Goal: Communication & Community: Answer question/provide support

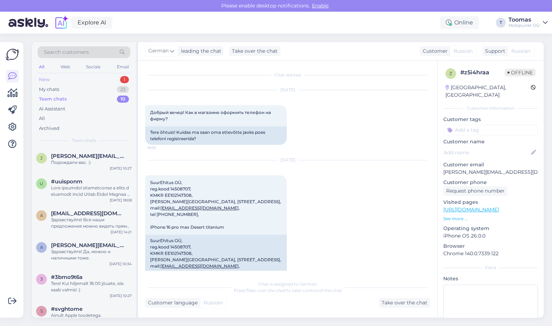
click at [75, 83] on div "New 1" at bounding box center [84, 80] width 93 height 10
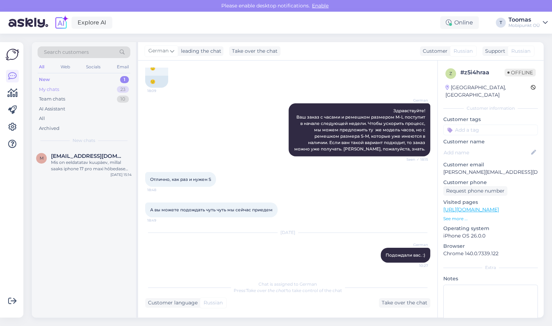
click at [56, 92] on div "My chats" at bounding box center [49, 89] width 20 height 7
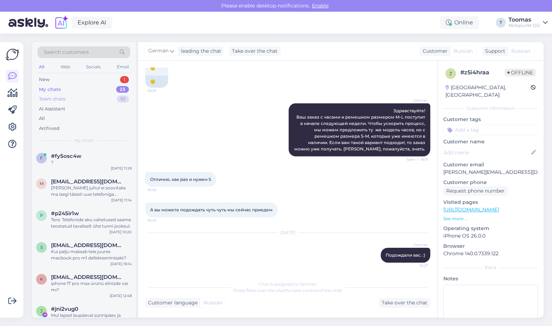
click at [56, 103] on div "Team chats 10" at bounding box center [84, 99] width 93 height 10
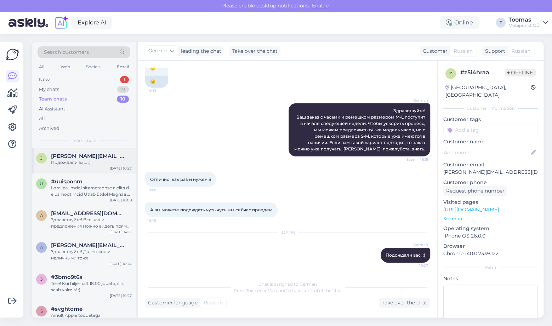
click at [101, 159] on div "Подождали вас. :)" at bounding box center [91, 162] width 81 height 6
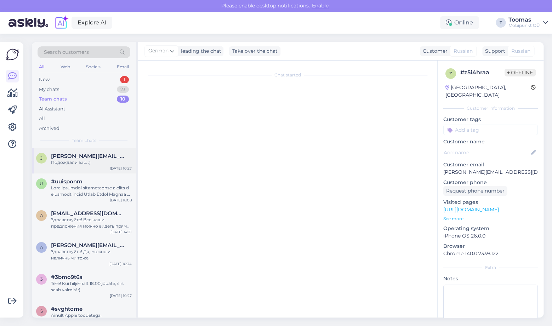
scroll to position [875, 0]
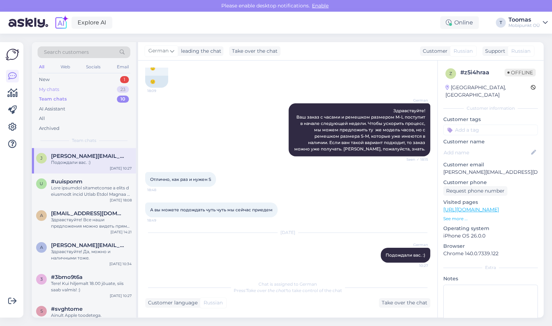
click at [78, 89] on div "My chats 23" at bounding box center [84, 90] width 93 height 10
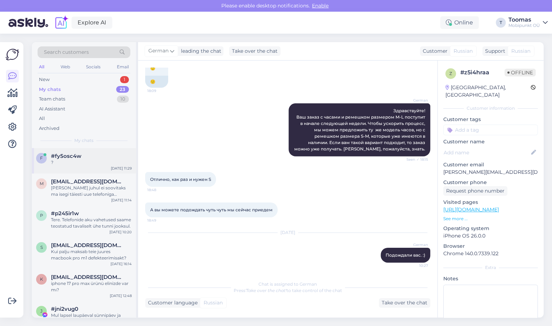
click at [96, 153] on div "f #fy5osc4w ? [DATE] 11:29" at bounding box center [84, 160] width 104 height 25
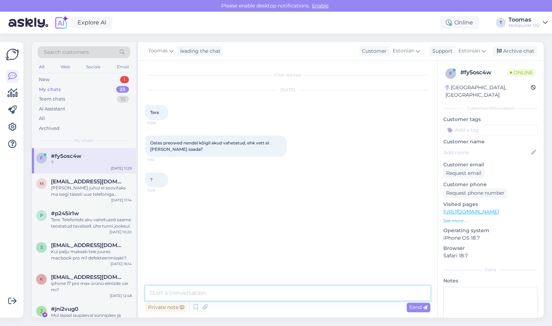
click at [226, 290] on textarea at bounding box center [287, 293] width 285 height 15
type textarea "K"
type textarea "Tere"
type textarea "Kui oleme seadmel aku vahetanud siis oleme pannud uue liimi [PERSON_NAME] tagasi"
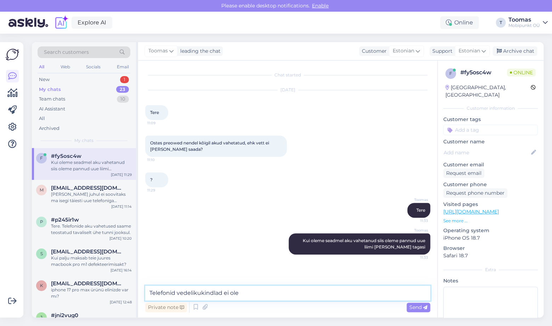
click at [169, 294] on textarea "Telefonid vedelikukindlad ei ole" at bounding box center [287, 293] width 285 height 15
drag, startPoint x: 225, startPoint y: 293, endPoint x: 279, endPoint y: 293, distance: 53.5
click at [278, 293] on textarea "Ükski telefon vedelikukindlad ei ole" at bounding box center [287, 293] width 285 height 15
type textarea "Ükski telefon vedelikukindel ei ole, ainult vett tõrjuv."
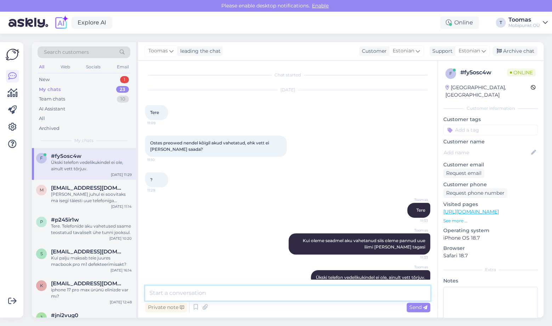
scroll to position [13, 0]
